Goal: Task Accomplishment & Management: Manage account settings

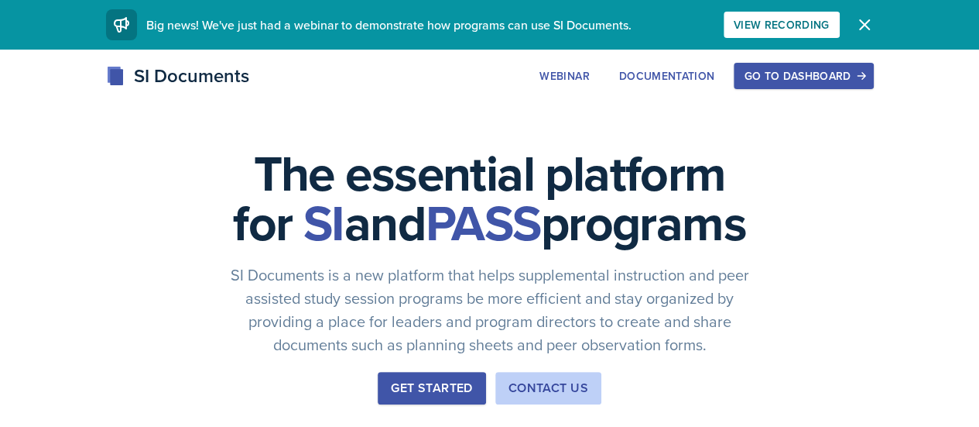
click at [863, 80] on div "Go to Dashboard" at bounding box center [803, 76] width 119 height 12
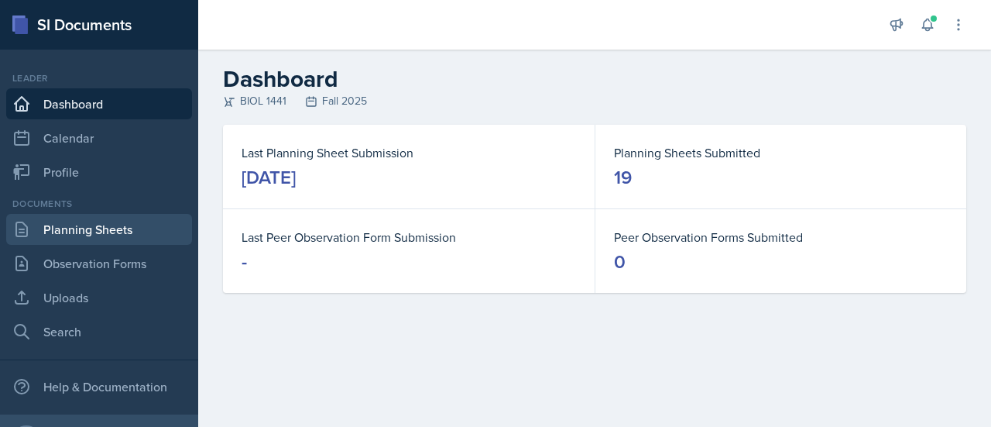
click at [129, 223] on link "Planning Sheets" at bounding box center [99, 229] width 186 height 31
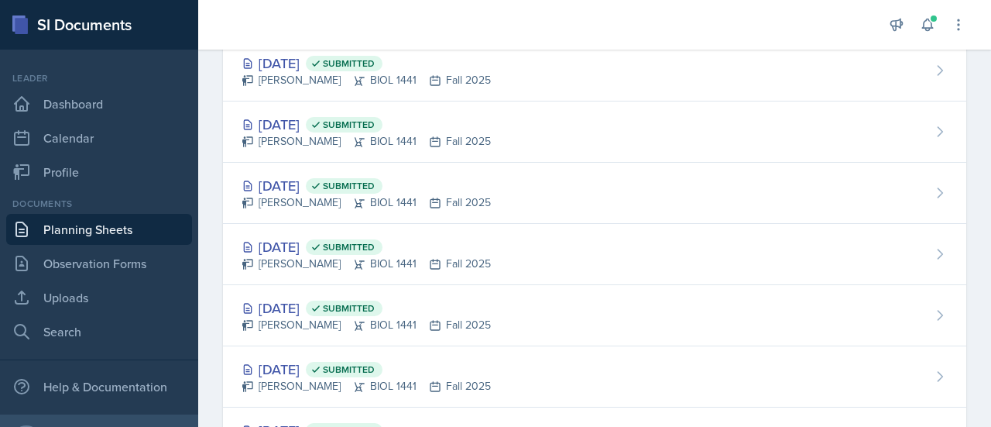
scroll to position [924, 0]
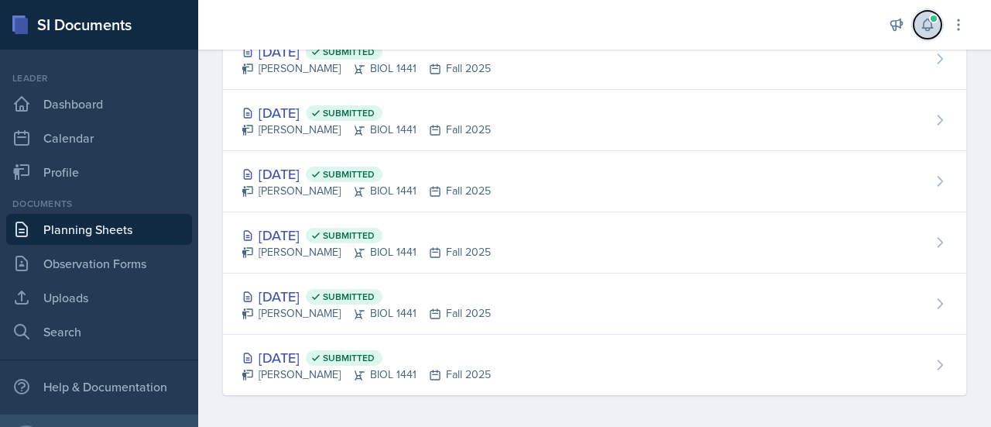
click at [930, 22] on span at bounding box center [933, 18] width 9 height 9
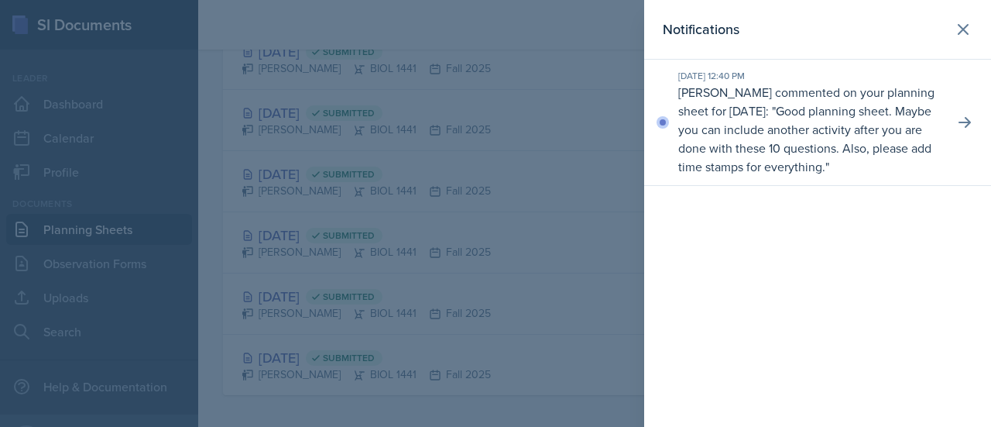
click at [603, 242] on div at bounding box center [495, 213] width 991 height 427
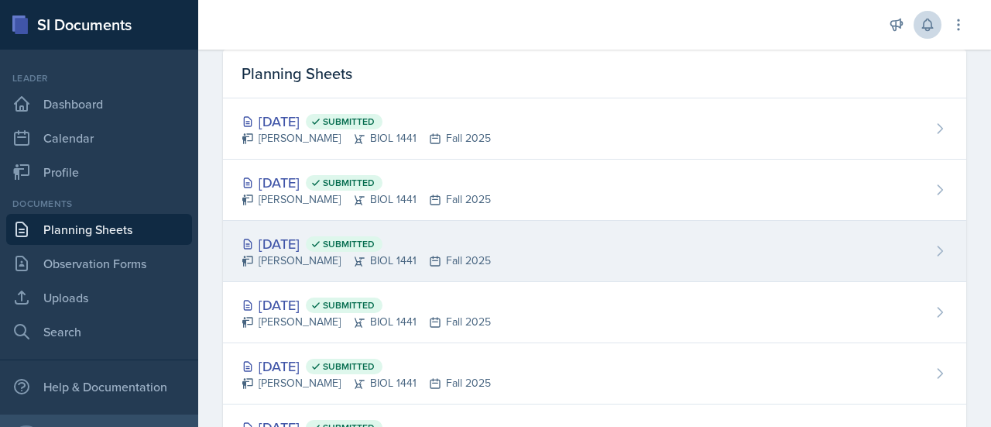
scroll to position [0, 0]
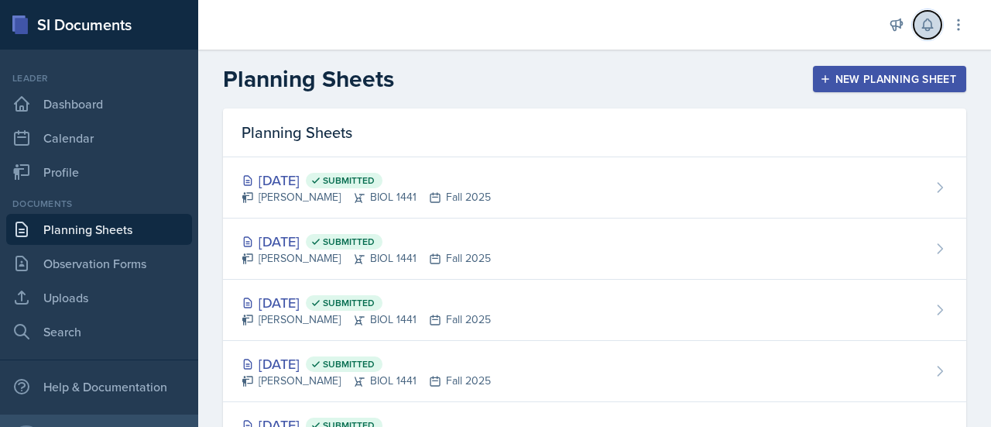
click at [926, 22] on icon at bounding box center [927, 24] width 15 height 15
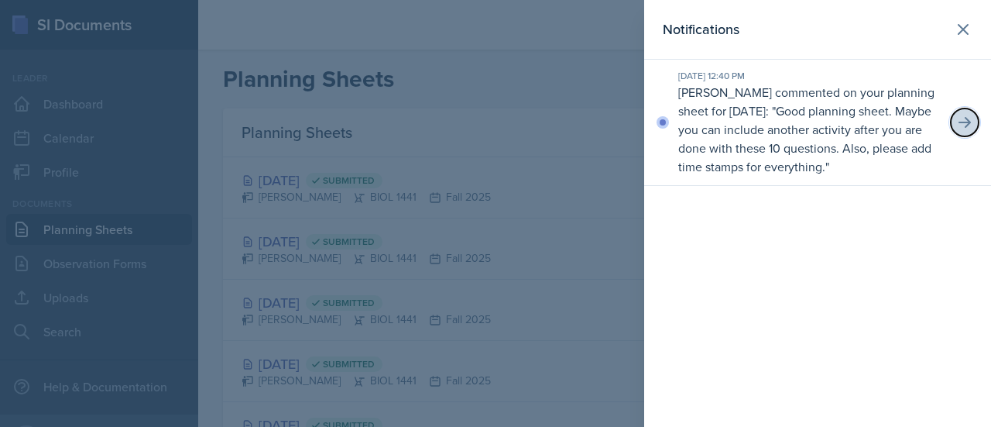
click at [961, 122] on icon at bounding box center [964, 122] width 12 height 11
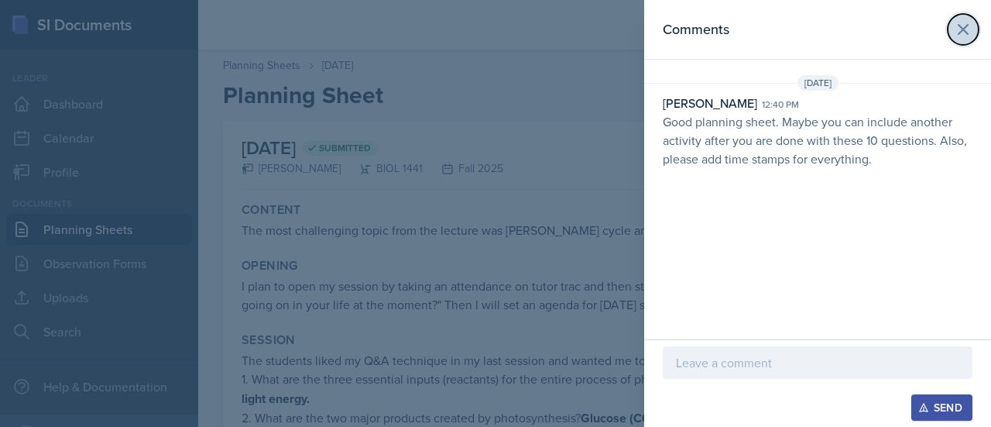
click at [974, 36] on button at bounding box center [963, 29] width 31 height 31
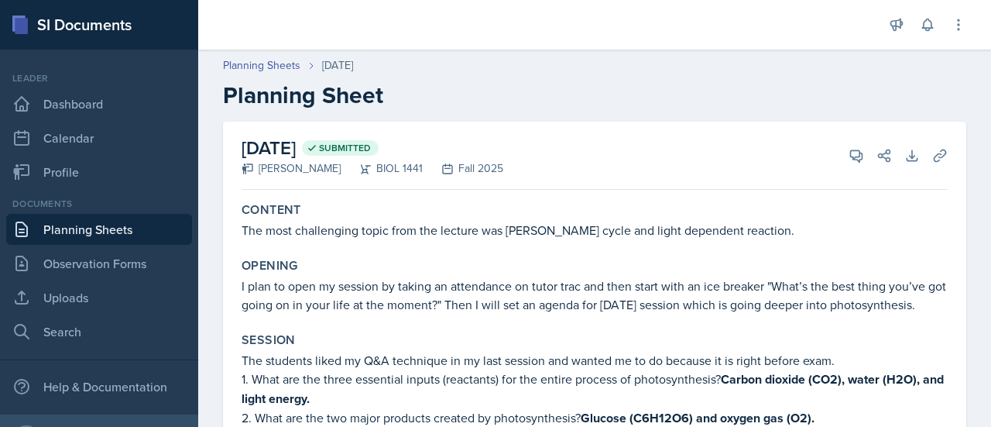
click at [80, 230] on link "Planning Sheets" at bounding box center [99, 229] width 186 height 31
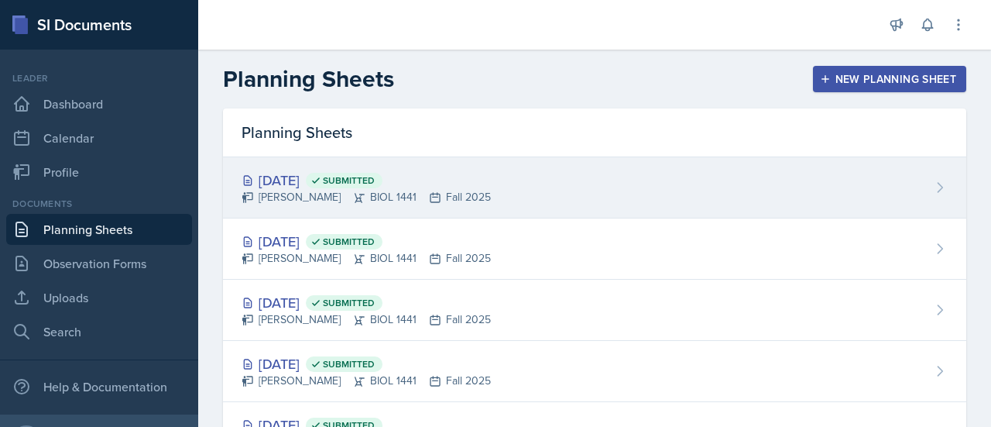
click at [302, 170] on div "[DATE] Submitted" at bounding box center [366, 180] width 249 height 21
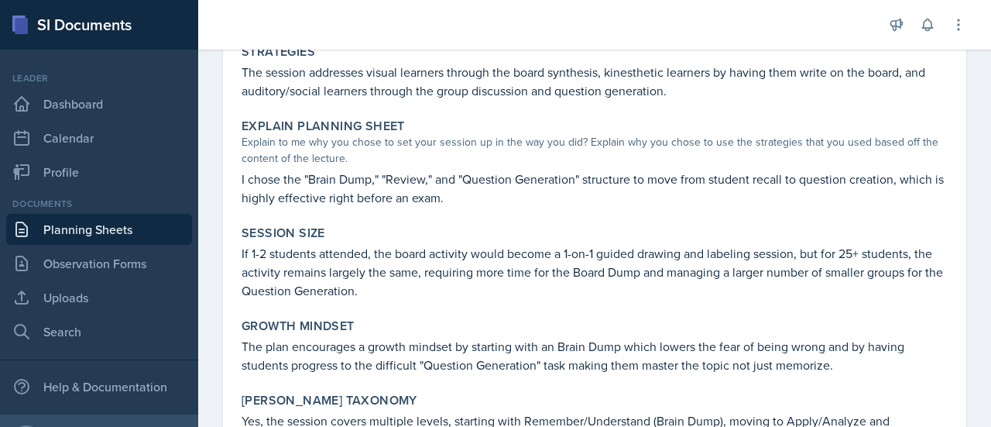
scroll to position [666, 0]
